Goal: Task Accomplishment & Management: Understand process/instructions

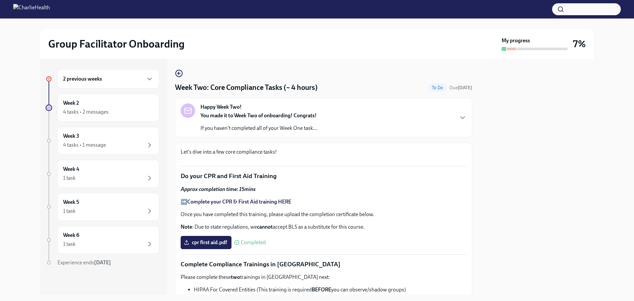
scroll to position [404, 0]
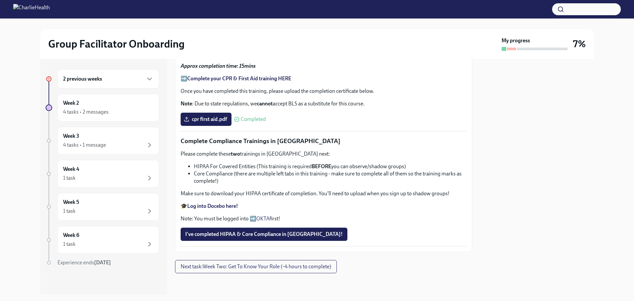
click at [280, 236] on span "I've completed HIPAA & Core Compliance in [GEOGRAPHIC_DATA]!" at bounding box center [264, 234] width 158 height 7
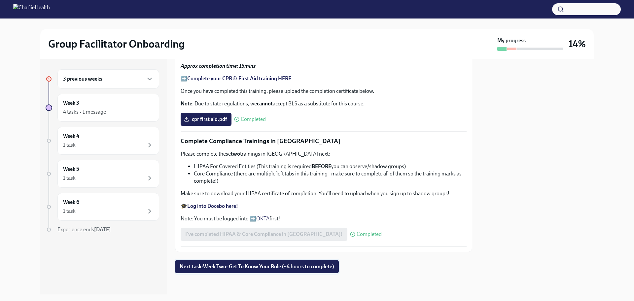
click at [291, 268] on span "Next task : Week Two: Get To Know Your Role (~4 hours to complete)" at bounding box center [257, 266] width 155 height 7
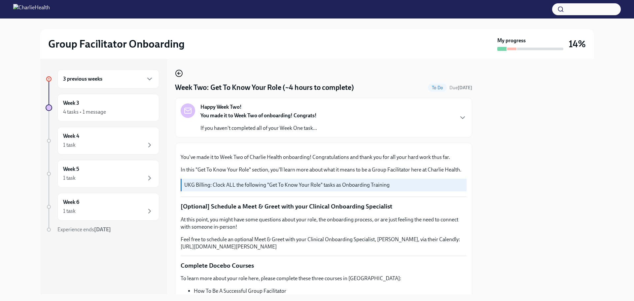
click at [178, 73] on icon "button" at bounding box center [178, 73] width 1 height 3
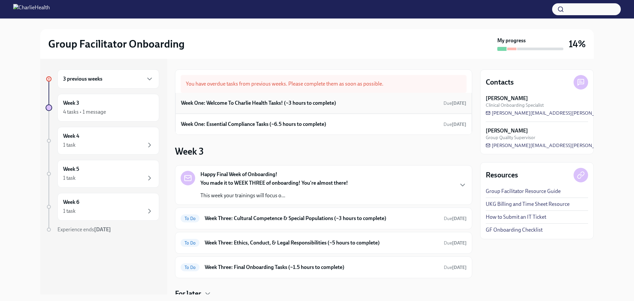
click at [278, 103] on h6 "Week One: Welcome To Charlie Health Tasks! (~3 hours to complete)" at bounding box center [258, 102] width 155 height 7
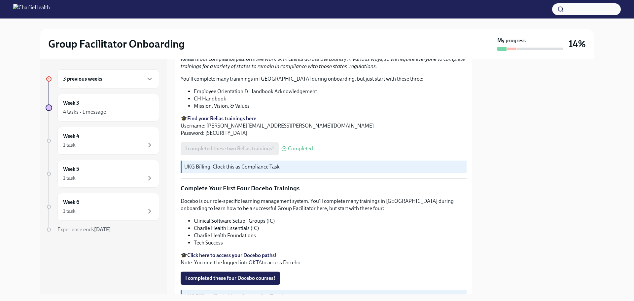
scroll to position [887, 0]
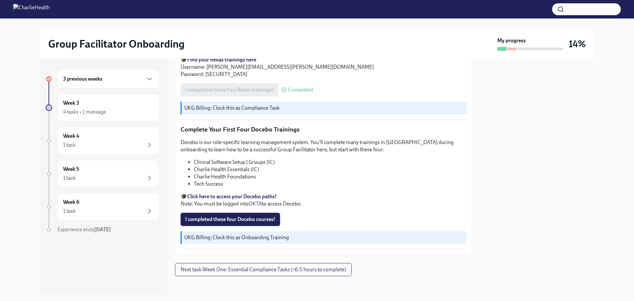
click at [255, 218] on span "I completed these four Docebo courses!" at bounding box center [230, 219] width 90 height 7
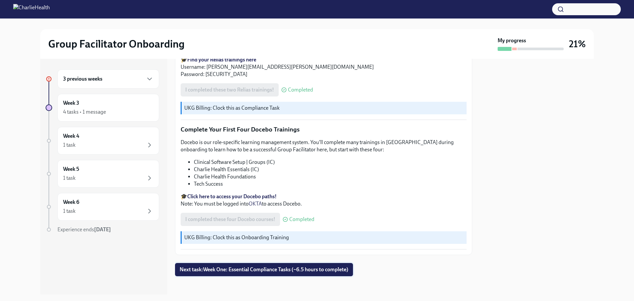
click at [317, 270] on button "Next task : Week One: Essential Compliance Tasks (~6.5 hours to complete)" at bounding box center [264, 269] width 178 height 13
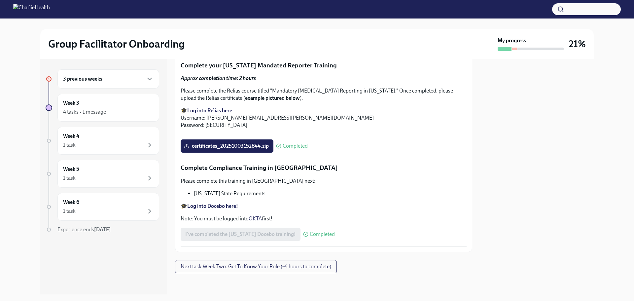
scroll to position [1444, 0]
click at [325, 267] on span "Next task : Week Two: Get To Know Your Role (~4 hours to complete)" at bounding box center [256, 266] width 151 height 7
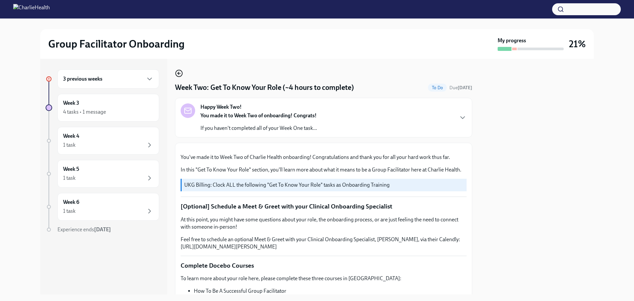
click at [180, 72] on icon "button" at bounding box center [179, 73] width 8 height 8
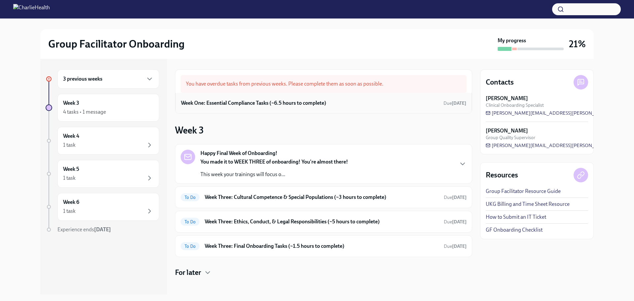
click at [212, 101] on h6 "Week One: Essential Compliance Tasks (~6.5 hours to complete)" at bounding box center [253, 102] width 145 height 7
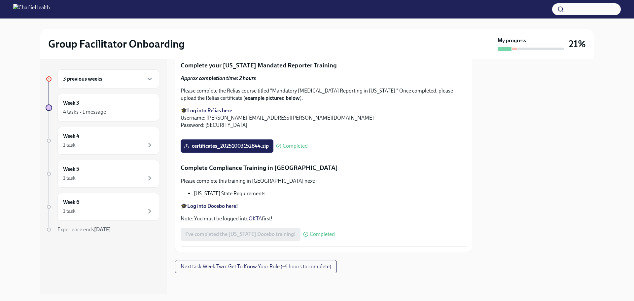
scroll to position [1444, 0]
click at [320, 264] on span "Next task : Week Two: Get To Know Your Role (~4 hours to complete)" at bounding box center [256, 266] width 151 height 7
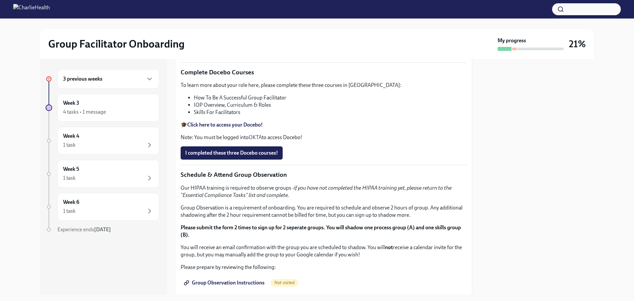
scroll to position [198, 0]
